Goal: Information Seeking & Learning: Learn about a topic

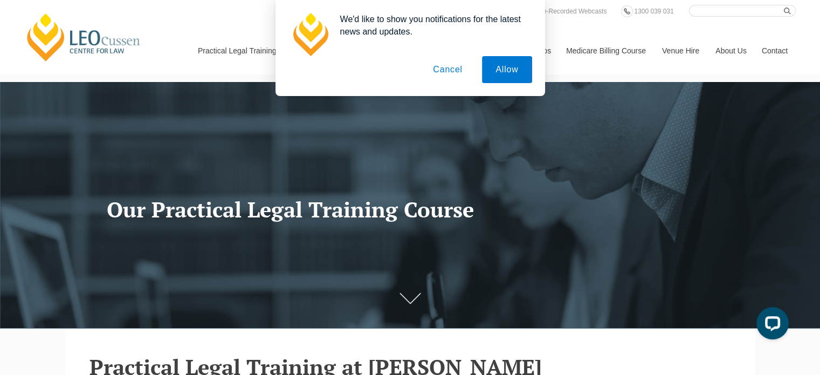
click at [453, 69] on button "Cancel" at bounding box center [447, 69] width 57 height 27
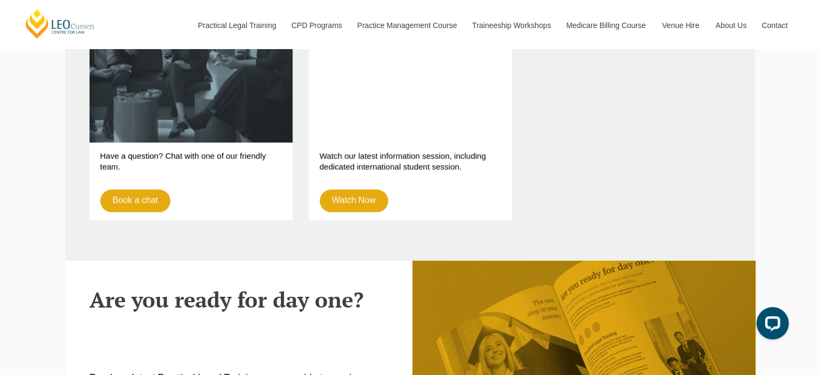
scroll to position [808, 0]
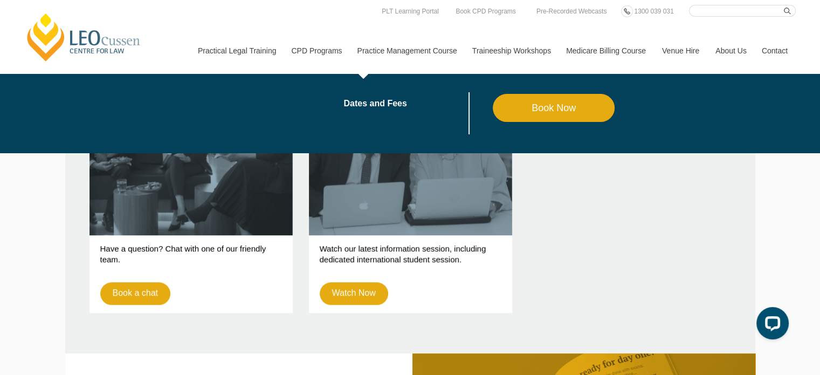
click at [396, 52] on link "Practice Management Course" at bounding box center [406, 50] width 115 height 46
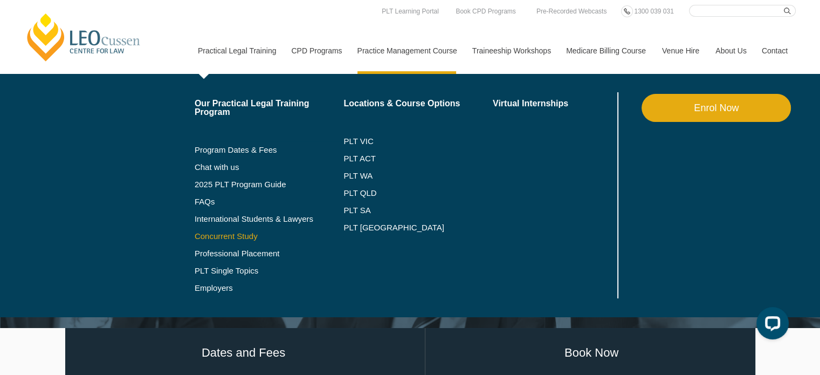
click at [228, 233] on link "Concurrent Study" at bounding box center [269, 236] width 149 height 9
